Goal: Find specific page/section: Find specific page/section

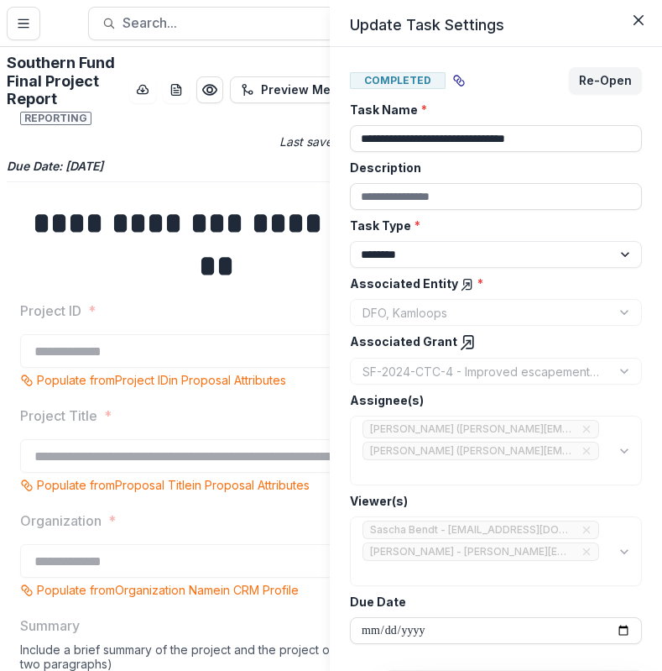
select select "********"
